Goal: Information Seeking & Learning: Learn about a topic

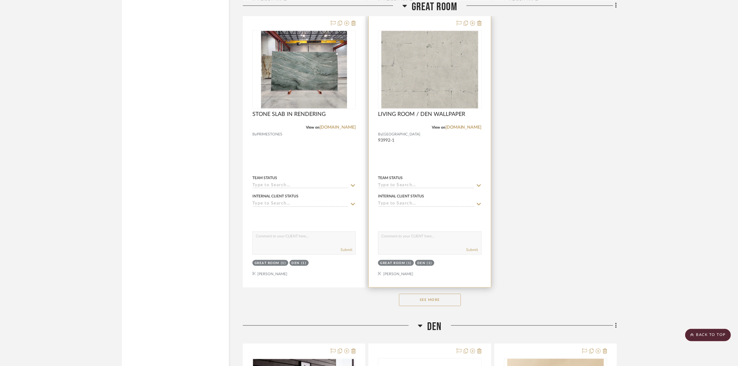
scroll to position [1006, 0]
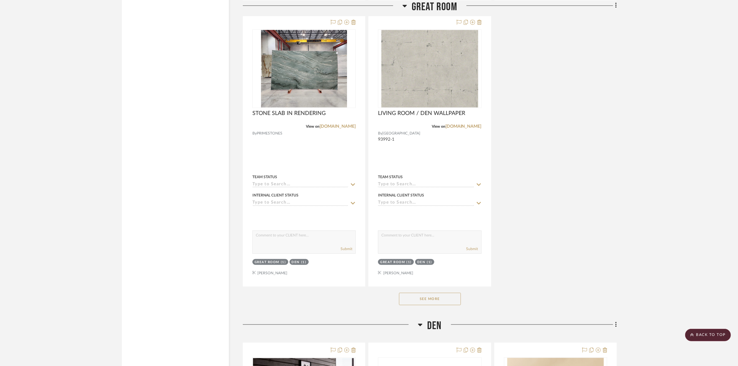
click at [446, 295] on button "See More" at bounding box center [430, 298] width 62 height 12
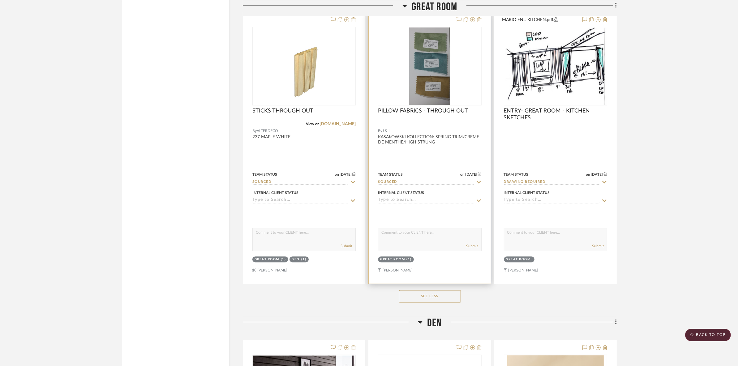
scroll to position [1277, 0]
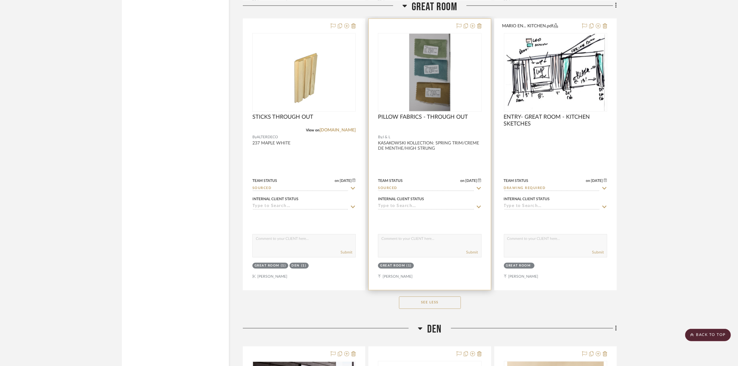
click at [0, 0] on img at bounding box center [0, 0] width 0 height 0
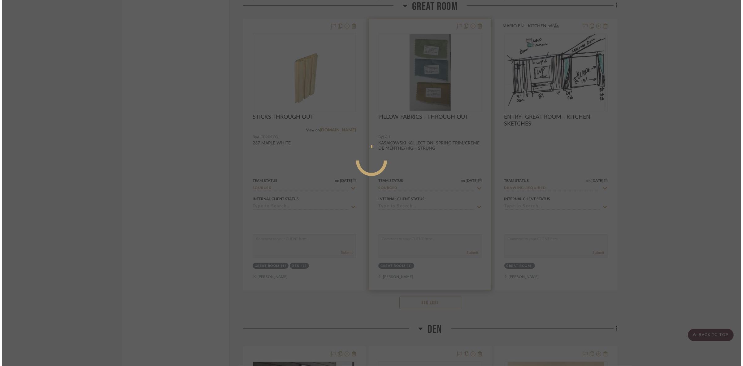
scroll to position [0, 0]
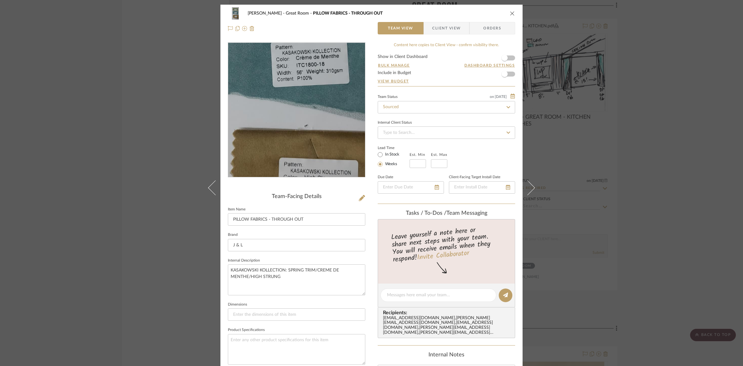
click at [293, 121] on img "0" at bounding box center [296, 110] width 71 height 134
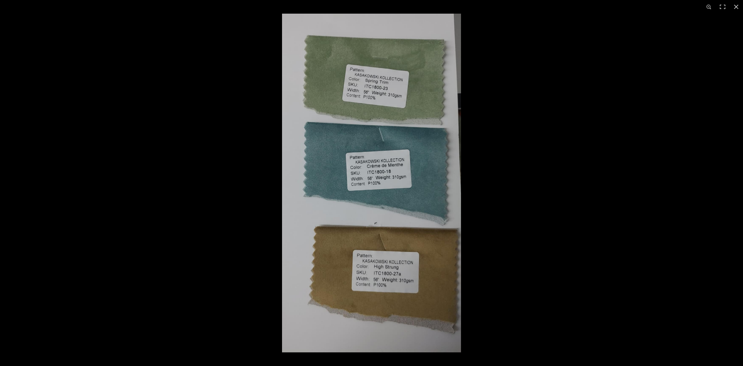
click at [444, 161] on img at bounding box center [371, 183] width 179 height 338
click at [518, 156] on div at bounding box center [653, 197] width 743 height 366
click at [220, 175] on div at bounding box center [371, 183] width 743 height 366
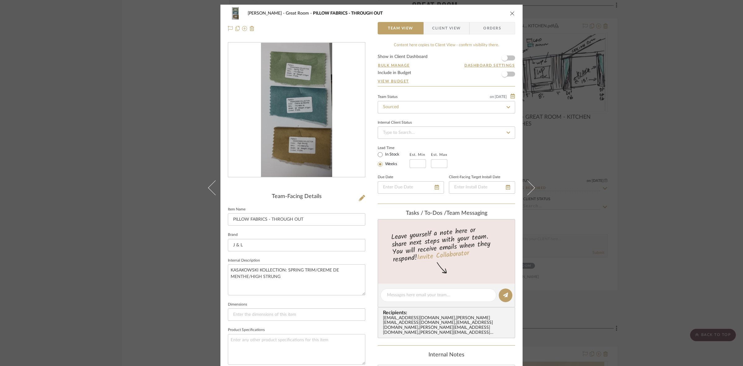
click at [168, 189] on div "CASAMAR - MARIO Great Room PILLOW FABRICS - THROUGH OUT Team View Client View O…" at bounding box center [371, 183] width 743 height 366
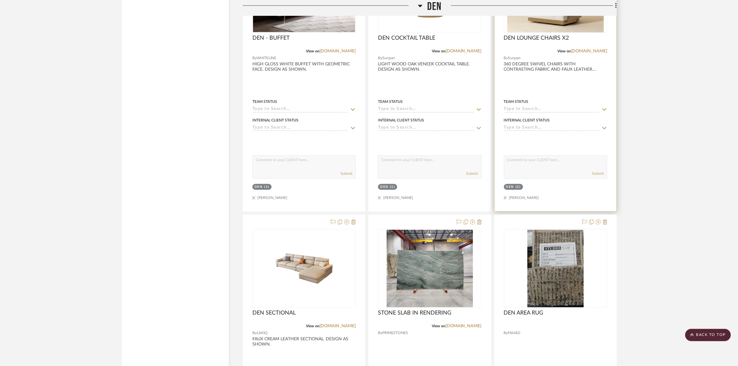
scroll to position [1664, 0]
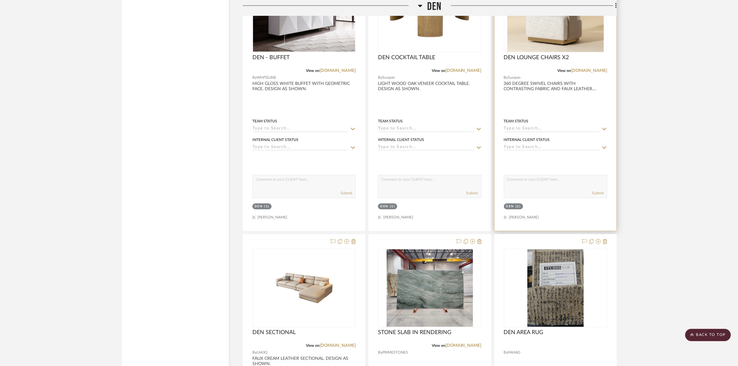
click at [536, 37] on img "0" at bounding box center [556, 12] width 97 height 77
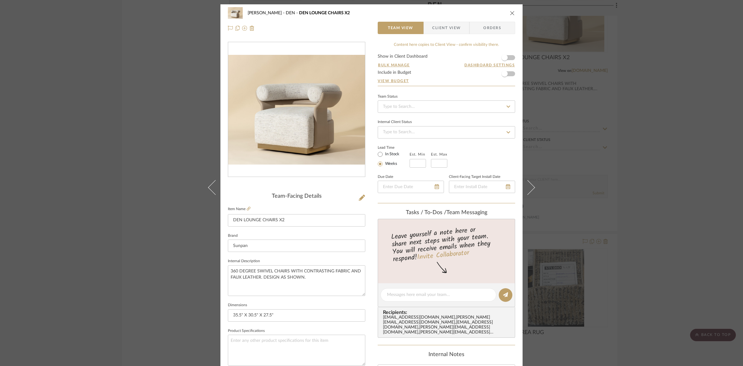
scroll to position [0, 0]
click at [438, 35] on div "CASAMAR - MARIO DEN DEN LOUNGE CHAIRS X2 Team View Client View Orders" at bounding box center [371, 21] width 302 height 32
click at [439, 28] on span "Client View" at bounding box center [446, 28] width 28 height 12
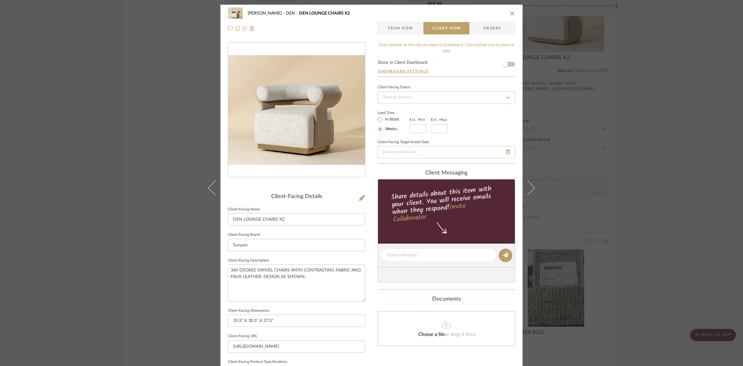
click at [403, 28] on span "Team View" at bounding box center [400, 28] width 25 height 12
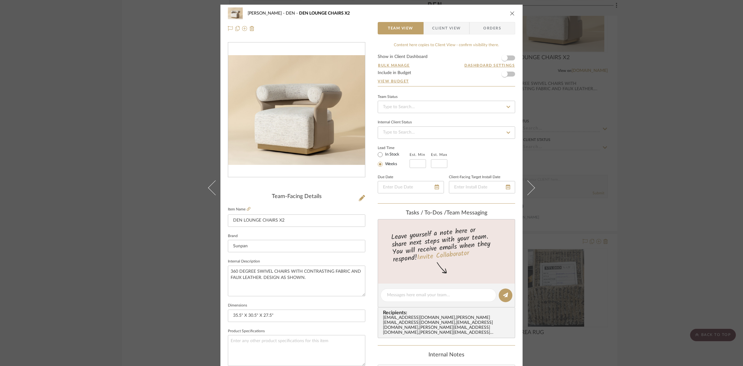
click at [659, 211] on div "CASAMAR - MARIO DEN DEN LOUNGE CHAIRS X2 Team View Client View Orders Team-Faci…" at bounding box center [371, 183] width 743 height 366
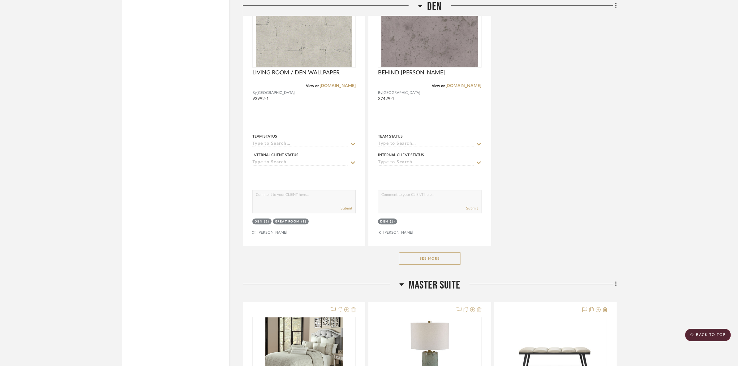
scroll to position [2205, 0]
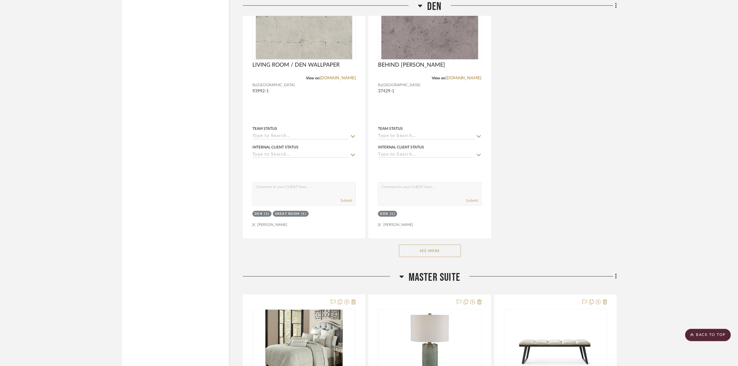
click at [426, 252] on button "See More" at bounding box center [430, 250] width 62 height 12
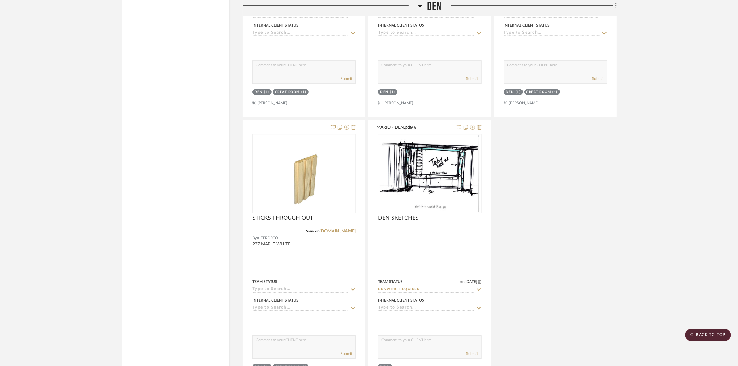
scroll to position [2399, 0]
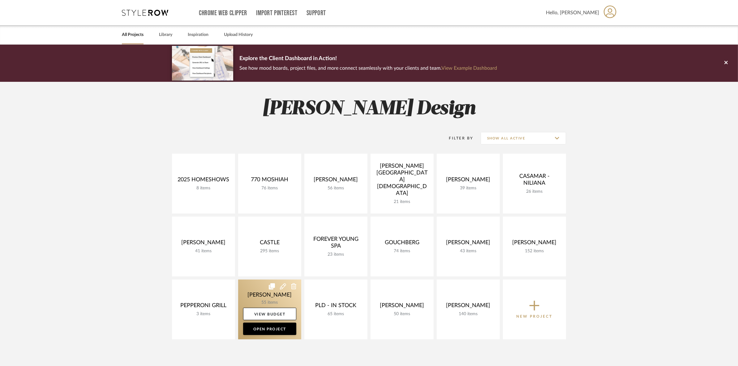
click at [273, 298] on link at bounding box center [269, 309] width 63 height 60
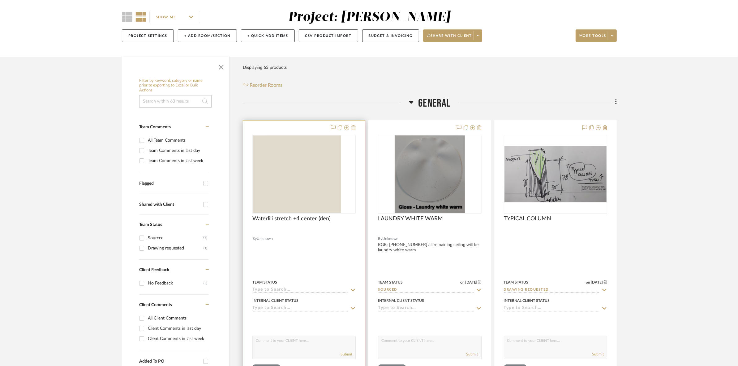
scroll to position [77, 0]
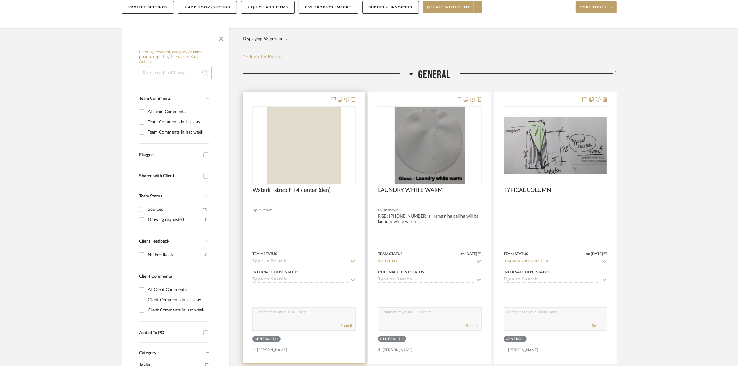
click at [324, 155] on img "0" at bounding box center [304, 145] width 74 height 77
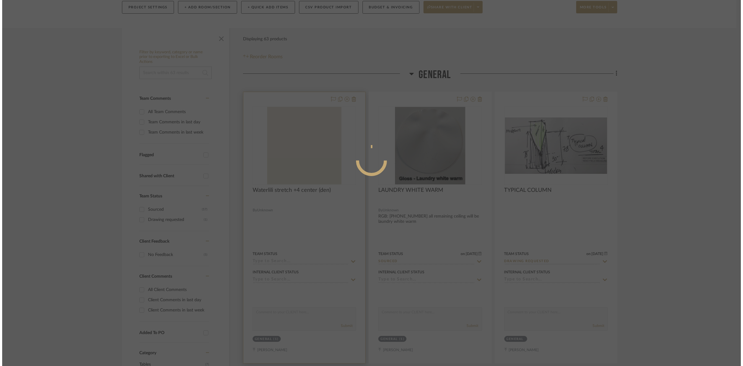
scroll to position [0, 0]
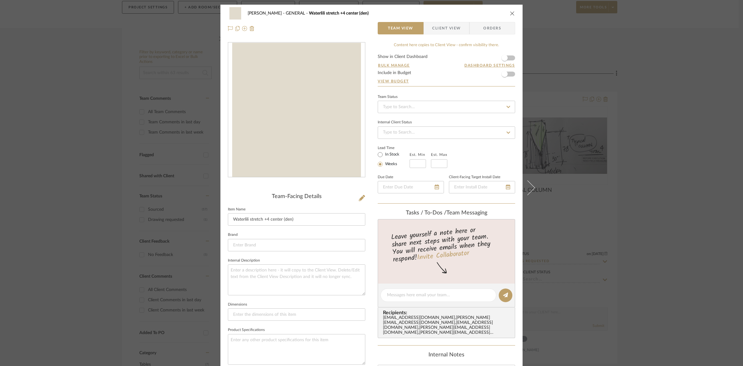
click at [562, 73] on div "[PERSON_NAME] GENERAL Waterlili stretch +4 center (den) Team View Client View O…" at bounding box center [371, 183] width 743 height 366
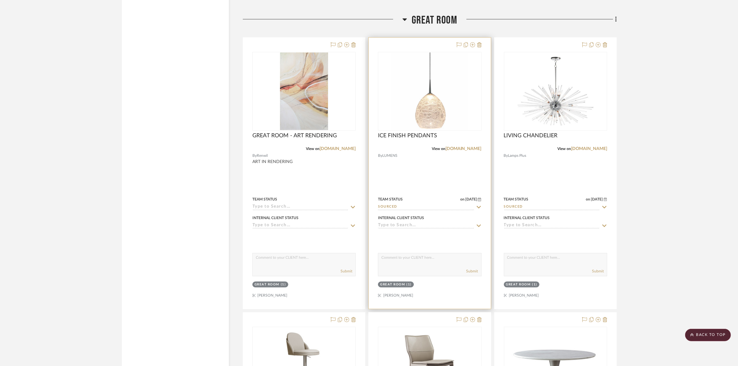
scroll to position [1586, 0]
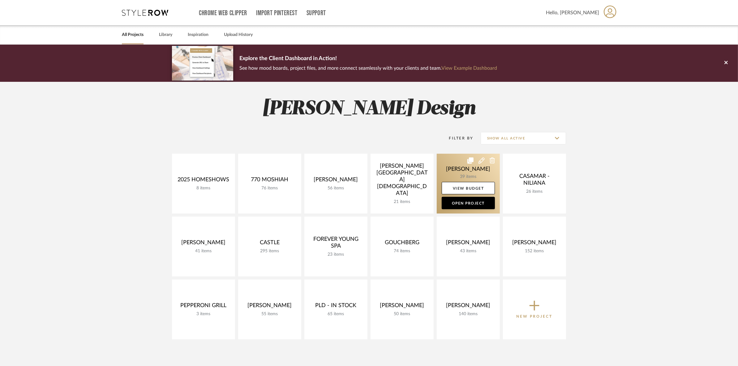
click at [444, 178] on link at bounding box center [468, 184] width 63 height 60
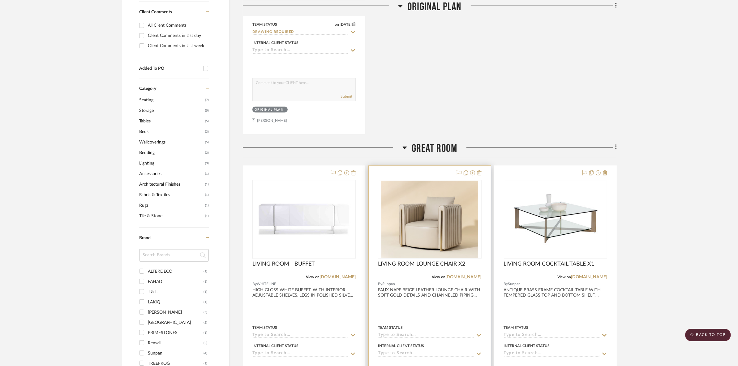
scroll to position [309, 0]
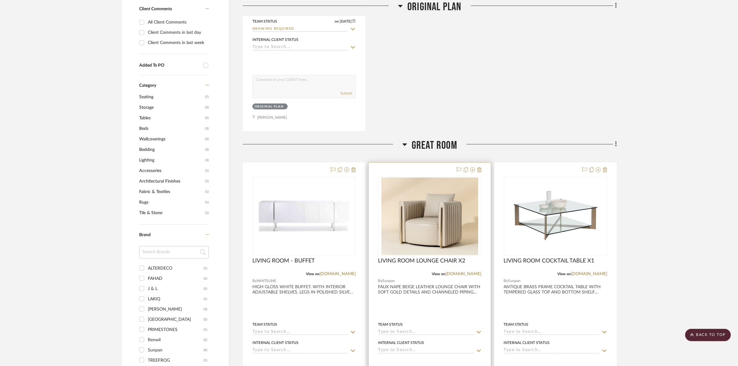
click at [434, 245] on img "0" at bounding box center [430, 215] width 97 height 77
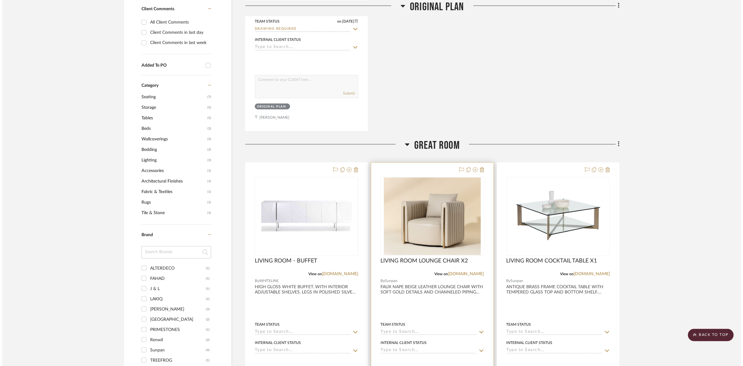
scroll to position [0, 0]
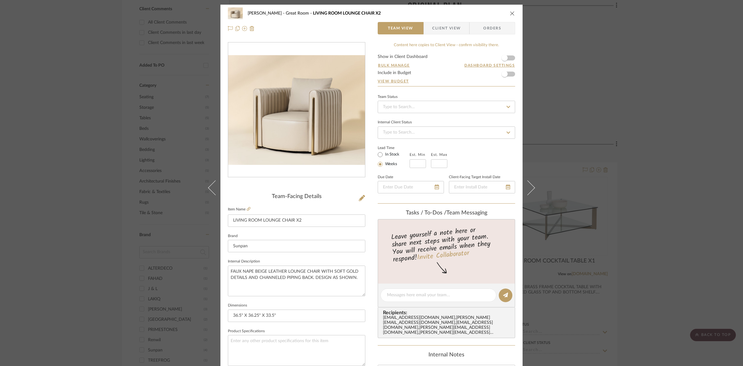
drag, startPoint x: 708, startPoint y: 106, endPoint x: 703, endPoint y: 110, distance: 6.4
click at [708, 106] on div "CASAMAR - MARIO Great Room LIVING ROOM LOUNGE CHAIR X2 Team View Client View Or…" at bounding box center [371, 183] width 743 height 366
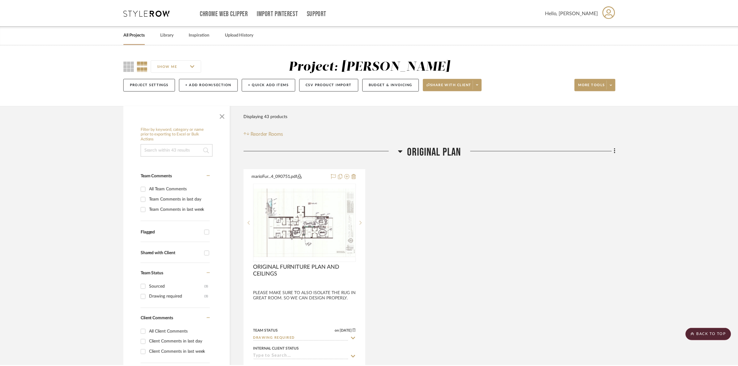
scroll to position [309, 0]
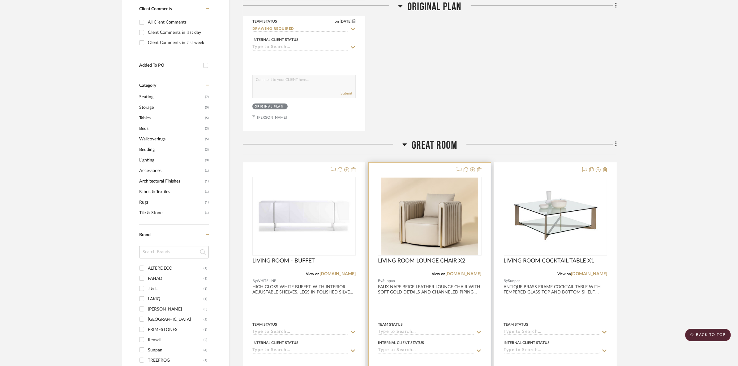
click at [396, 228] on img "0" at bounding box center [430, 215] width 97 height 77
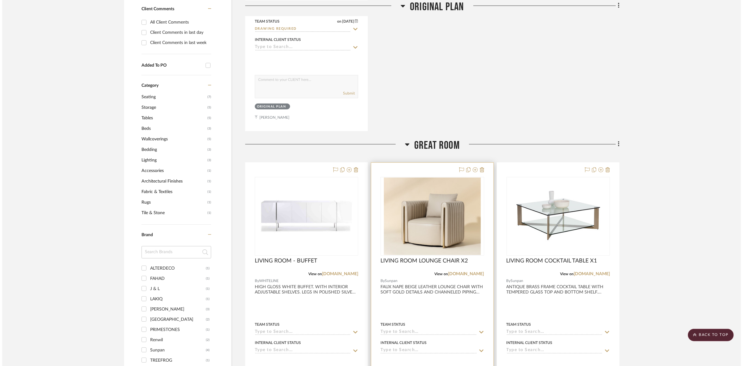
scroll to position [0, 0]
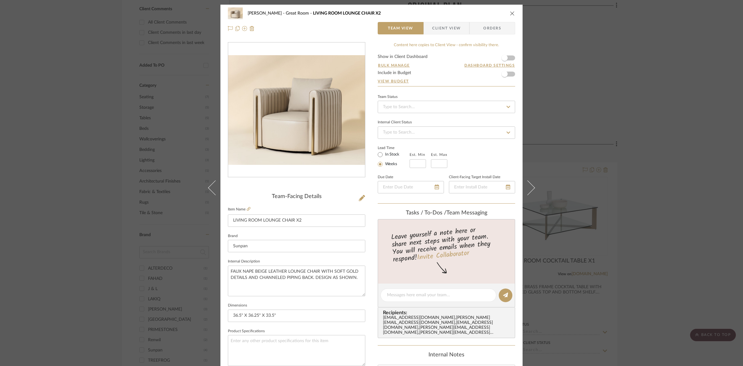
click at [108, 228] on div "CASAMAR - MARIO Great Room LIVING ROOM LOUNGE CHAIR X2 Team View Client View Or…" at bounding box center [371, 183] width 743 height 366
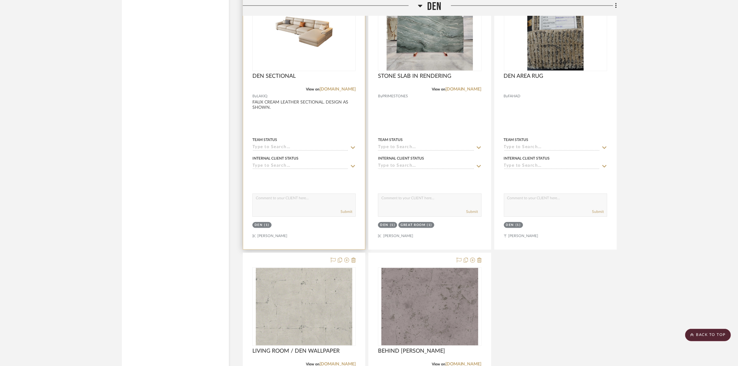
scroll to position [1470, 0]
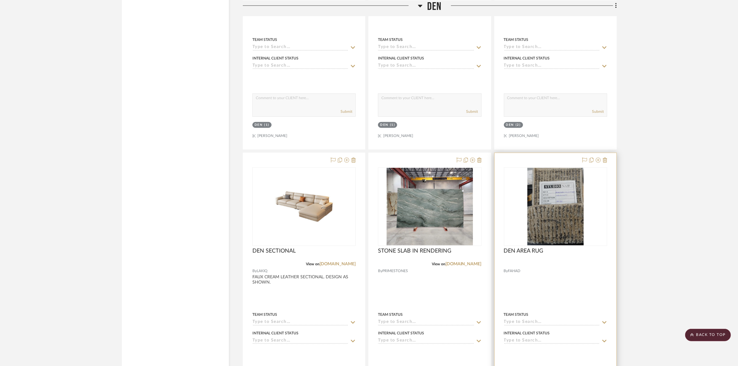
click at [558, 222] on img "0" at bounding box center [556, 206] width 56 height 77
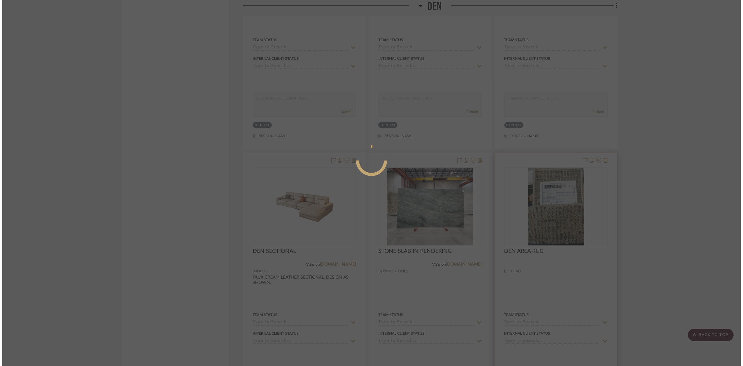
scroll to position [0, 0]
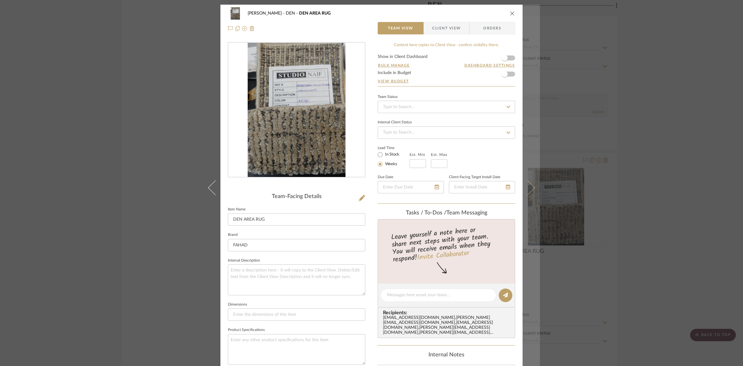
click at [530, 296] on button at bounding box center [530, 188] width 17 height 366
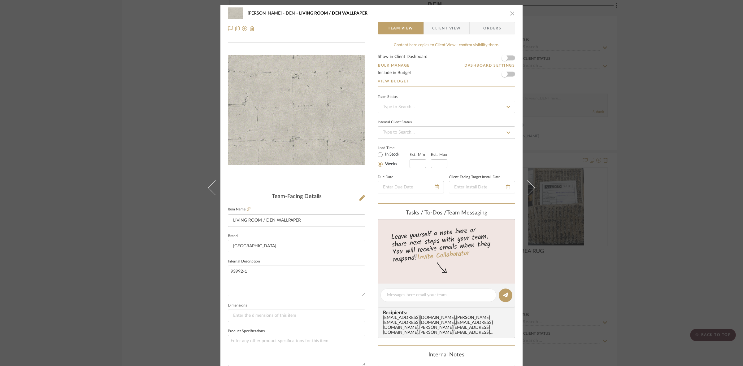
drag, startPoint x: 92, startPoint y: 177, endPoint x: 487, endPoint y: 243, distance: 401.4
click at [92, 177] on div "CASAMAR - MARIO DEN LIVING ROOM / DEN WALLPAPER Team View Client View Orders Te…" at bounding box center [371, 183] width 743 height 366
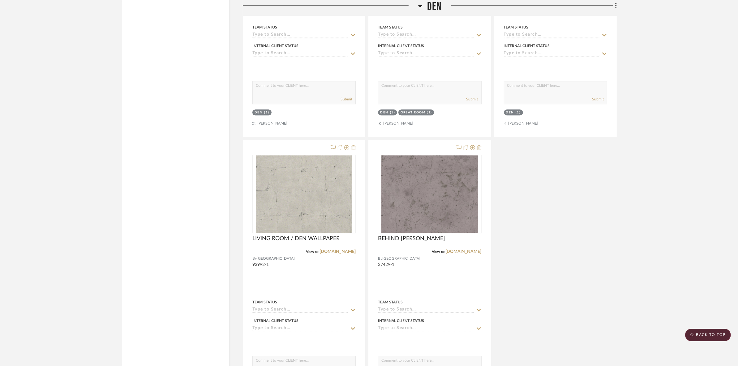
scroll to position [1934, 0]
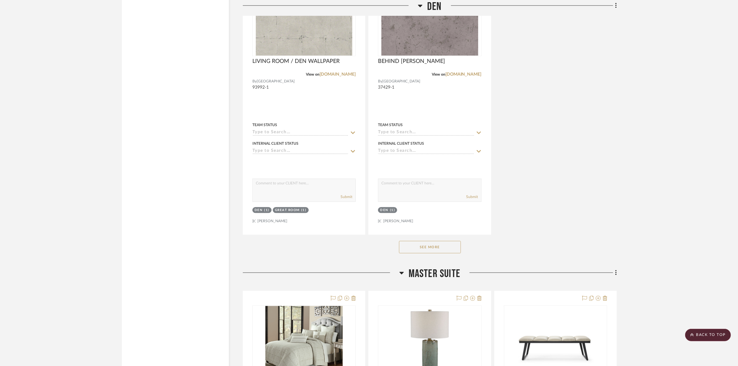
click at [448, 249] on button "See More" at bounding box center [430, 246] width 62 height 12
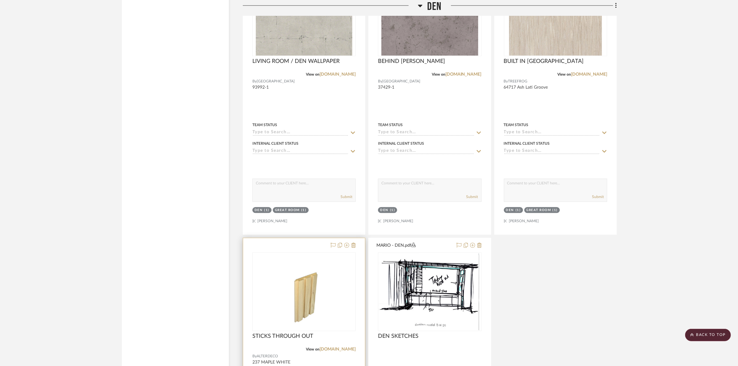
click at [0, 0] on img at bounding box center [0, 0] width 0 height 0
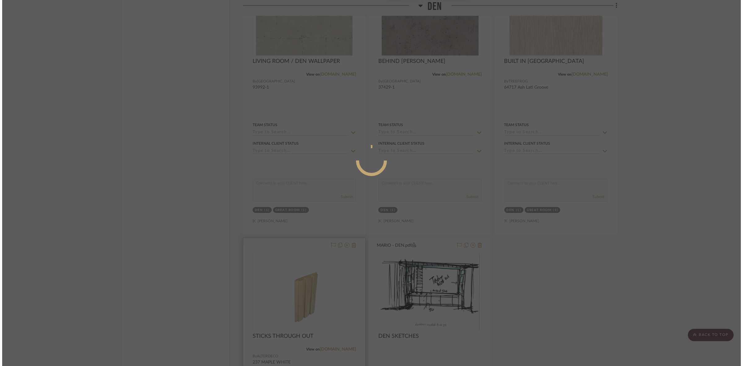
scroll to position [0, 0]
